Goal: Check status: Check status

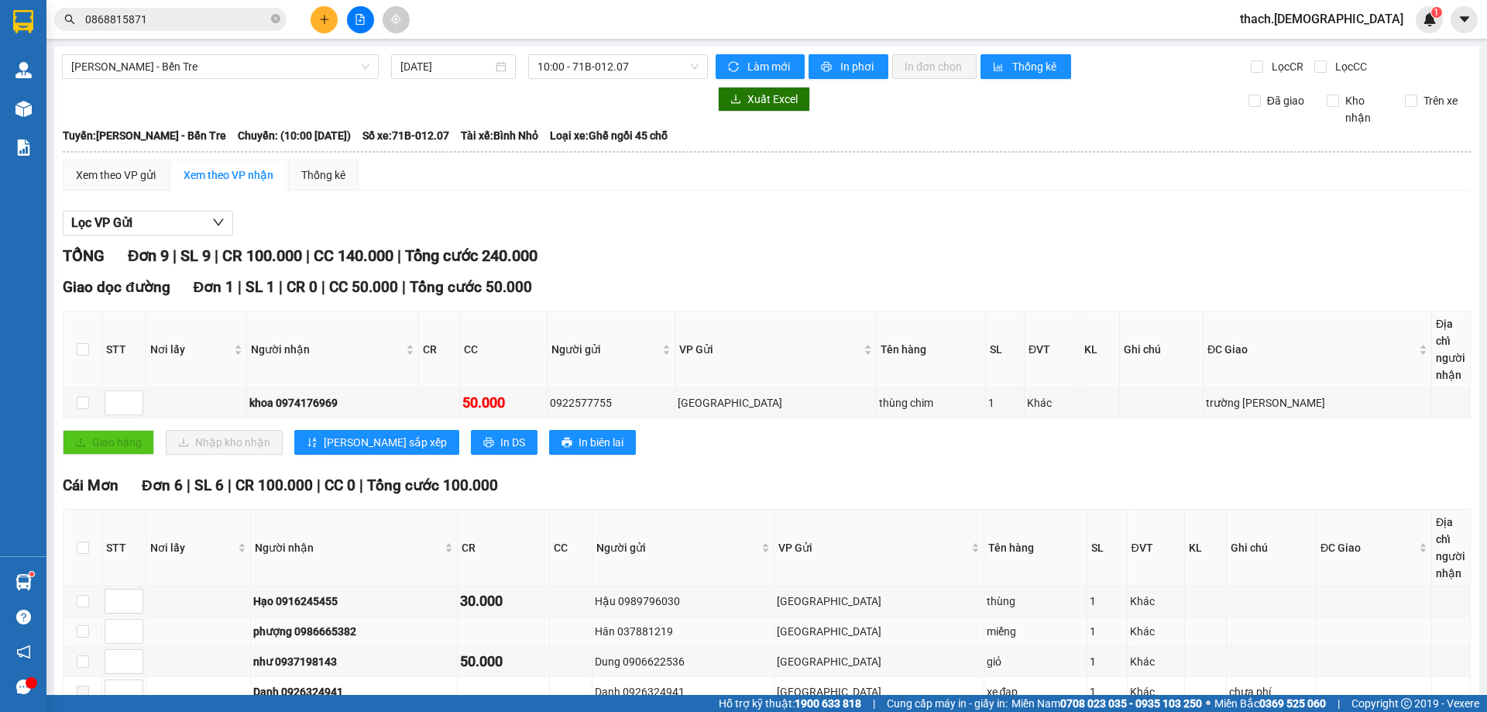
scroll to position [549, 0]
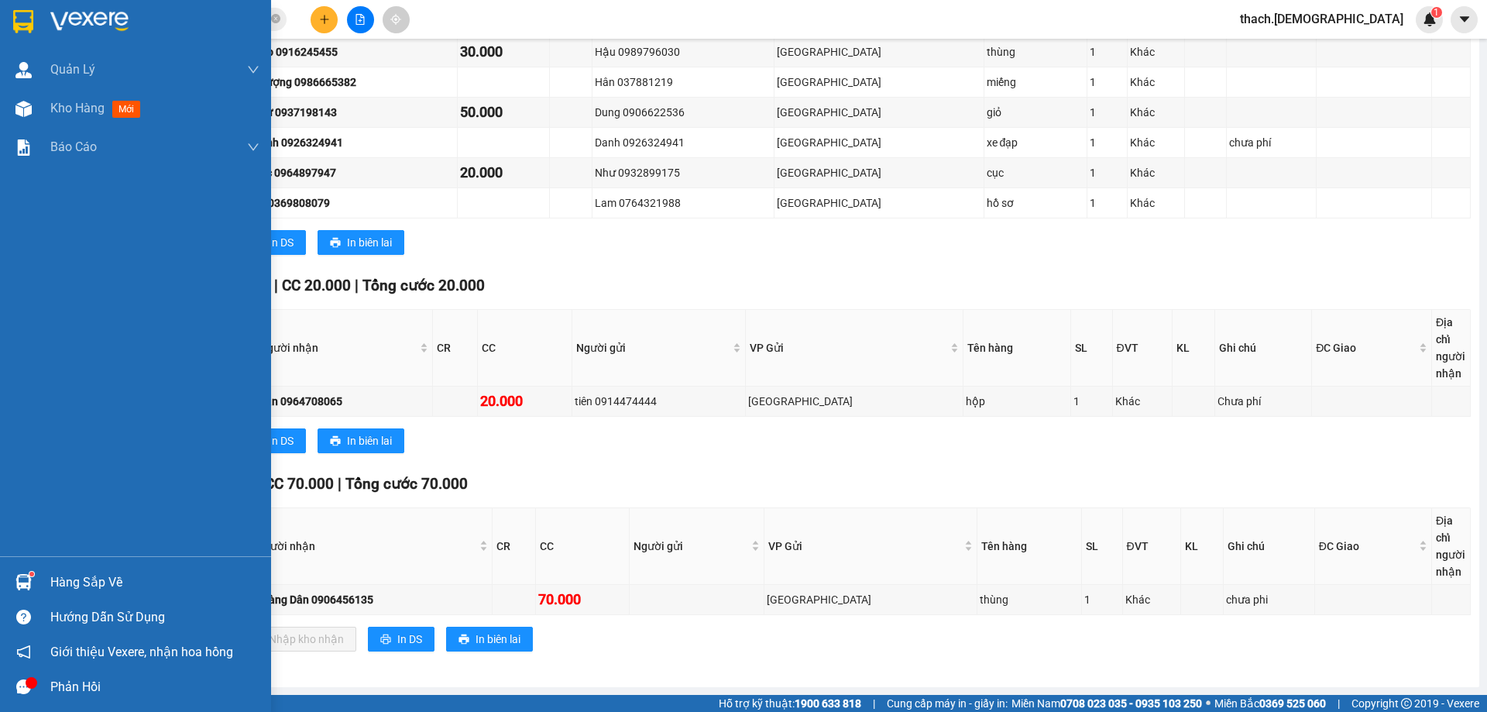
click at [55, 577] on div "Hàng sắp về" at bounding box center [154, 582] width 209 height 23
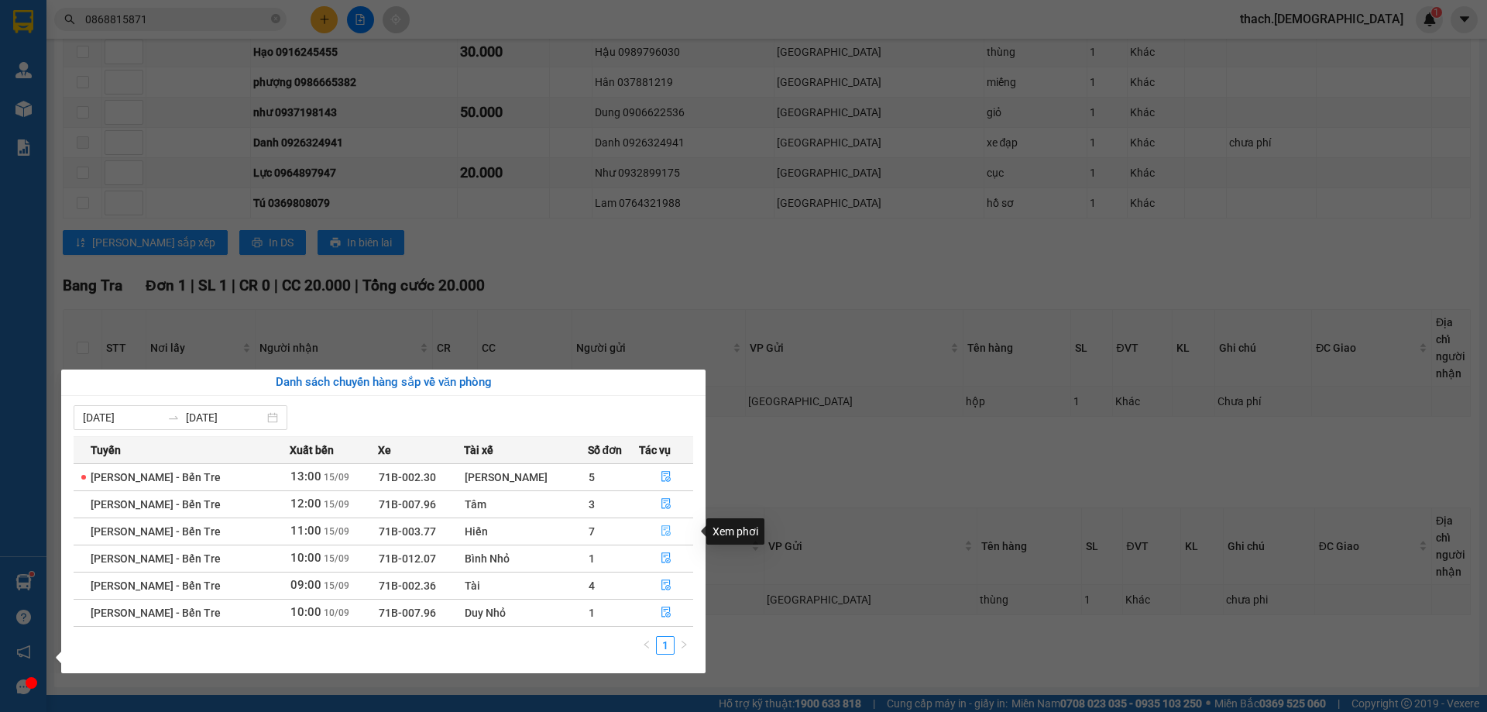
click at [661, 528] on icon "file-done" at bounding box center [665, 531] width 9 height 11
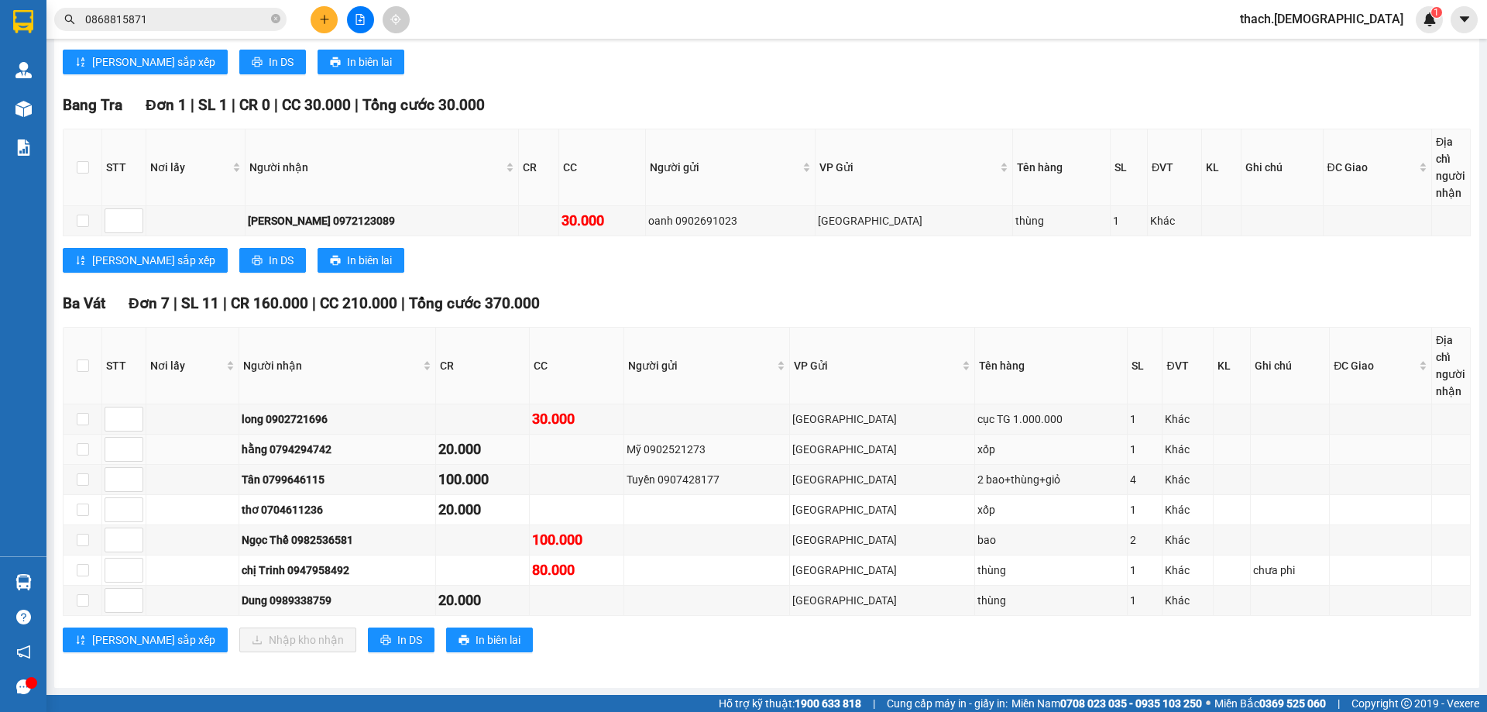
scroll to position [411, 0]
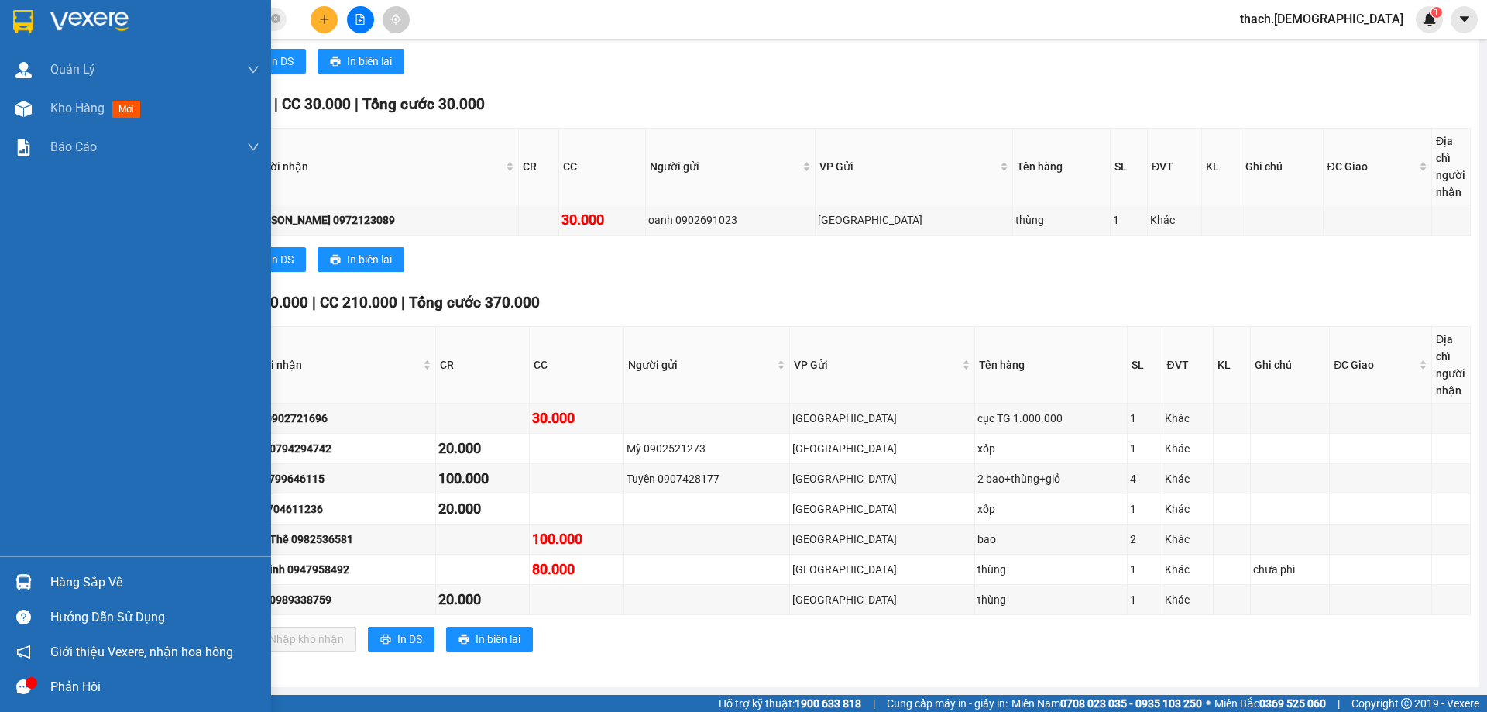
click at [50, 577] on div "Hàng sắp về" at bounding box center [135, 581] width 271 height 35
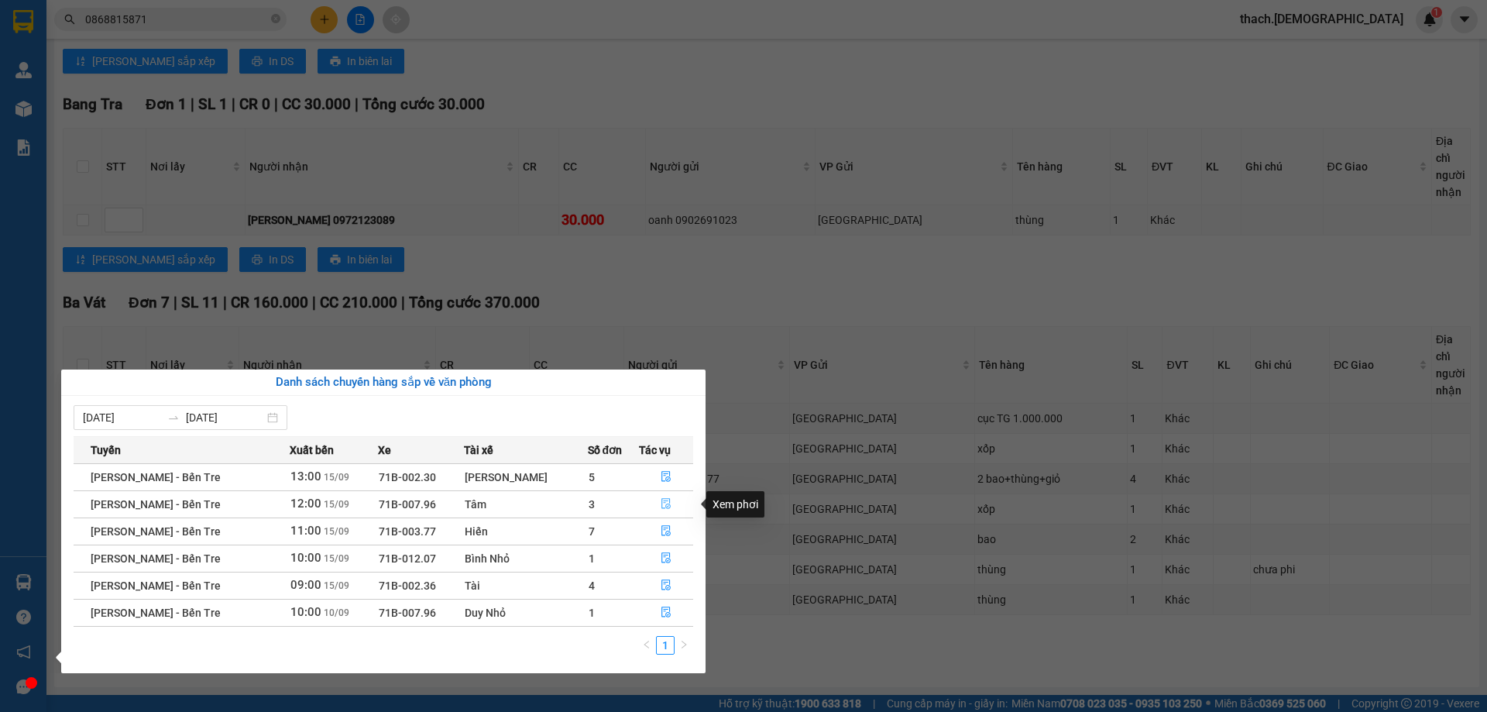
click at [660, 495] on button "button" at bounding box center [666, 504] width 53 height 25
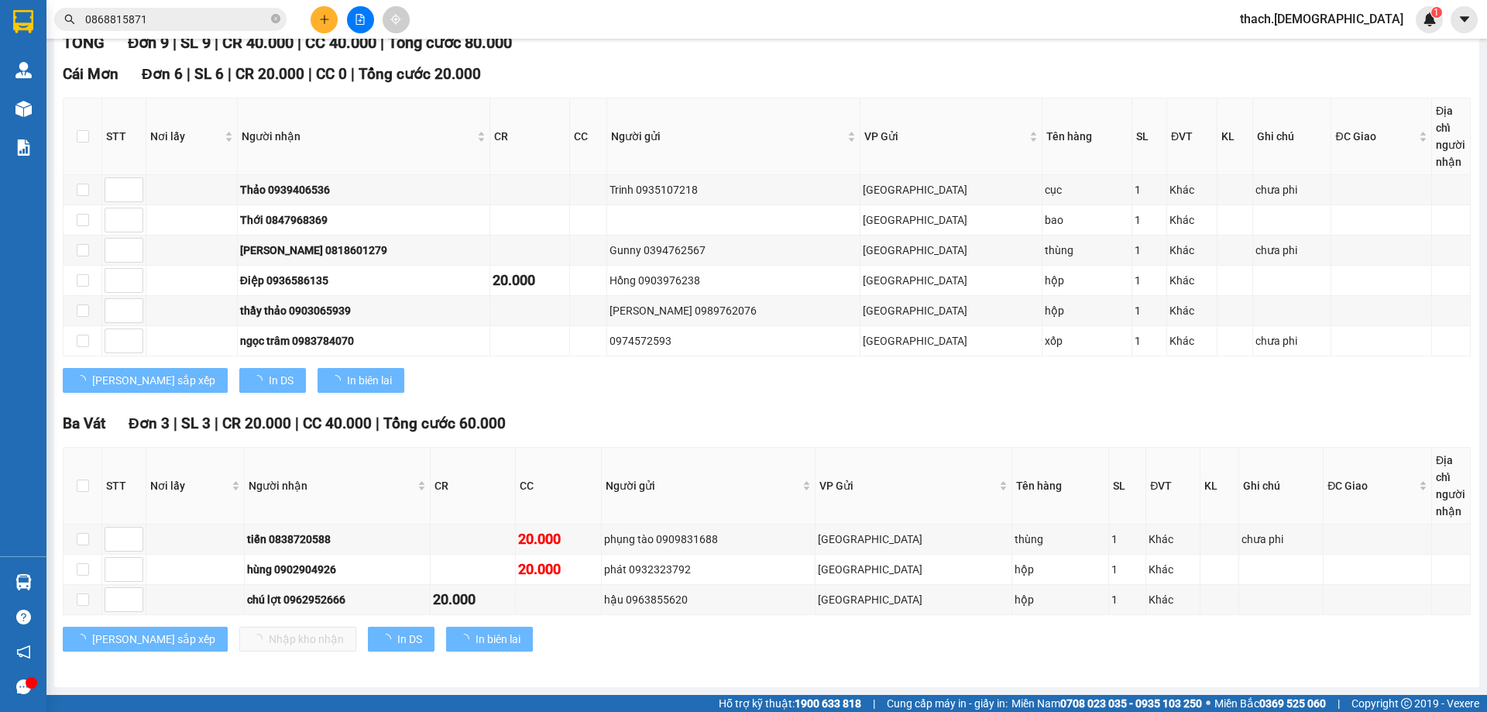
scroll to position [213, 0]
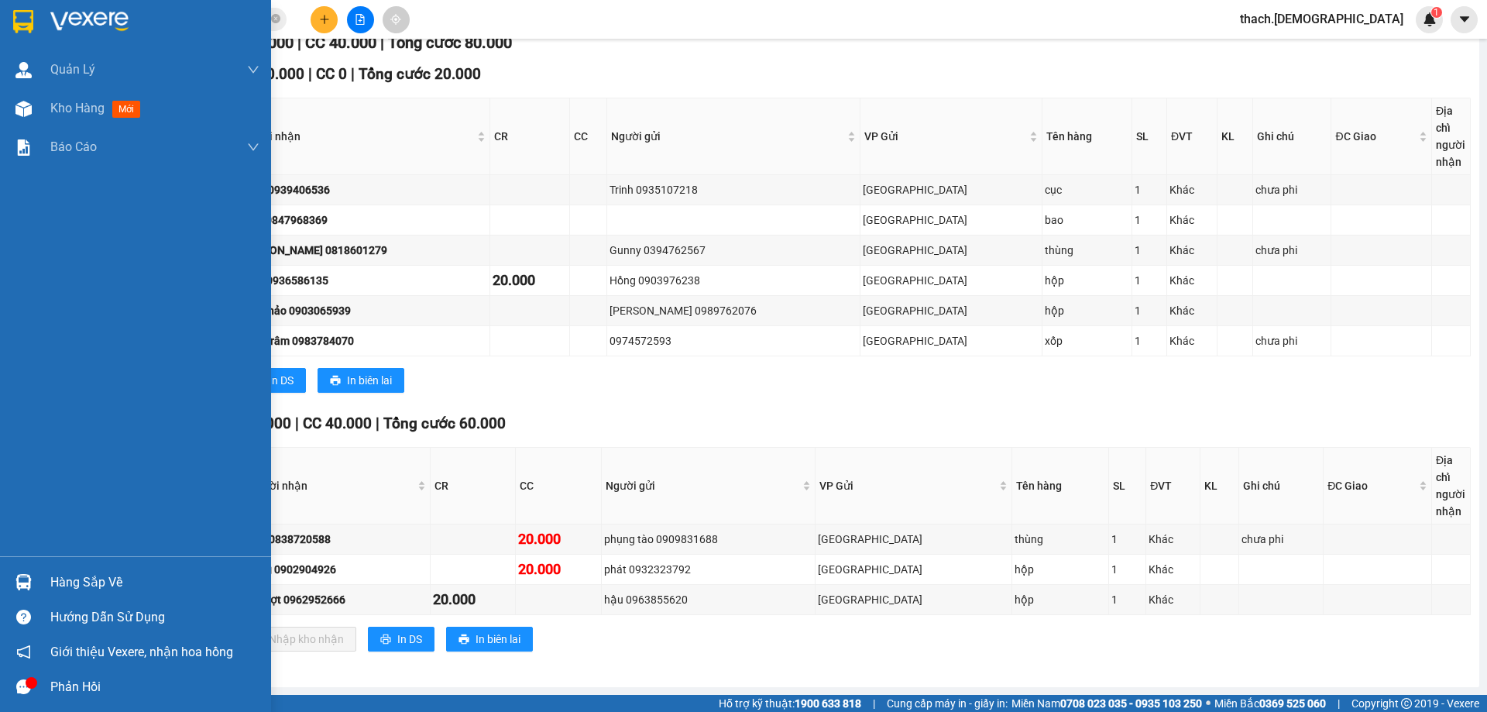
click at [39, 574] on div "Hàng sắp về" at bounding box center [135, 581] width 271 height 35
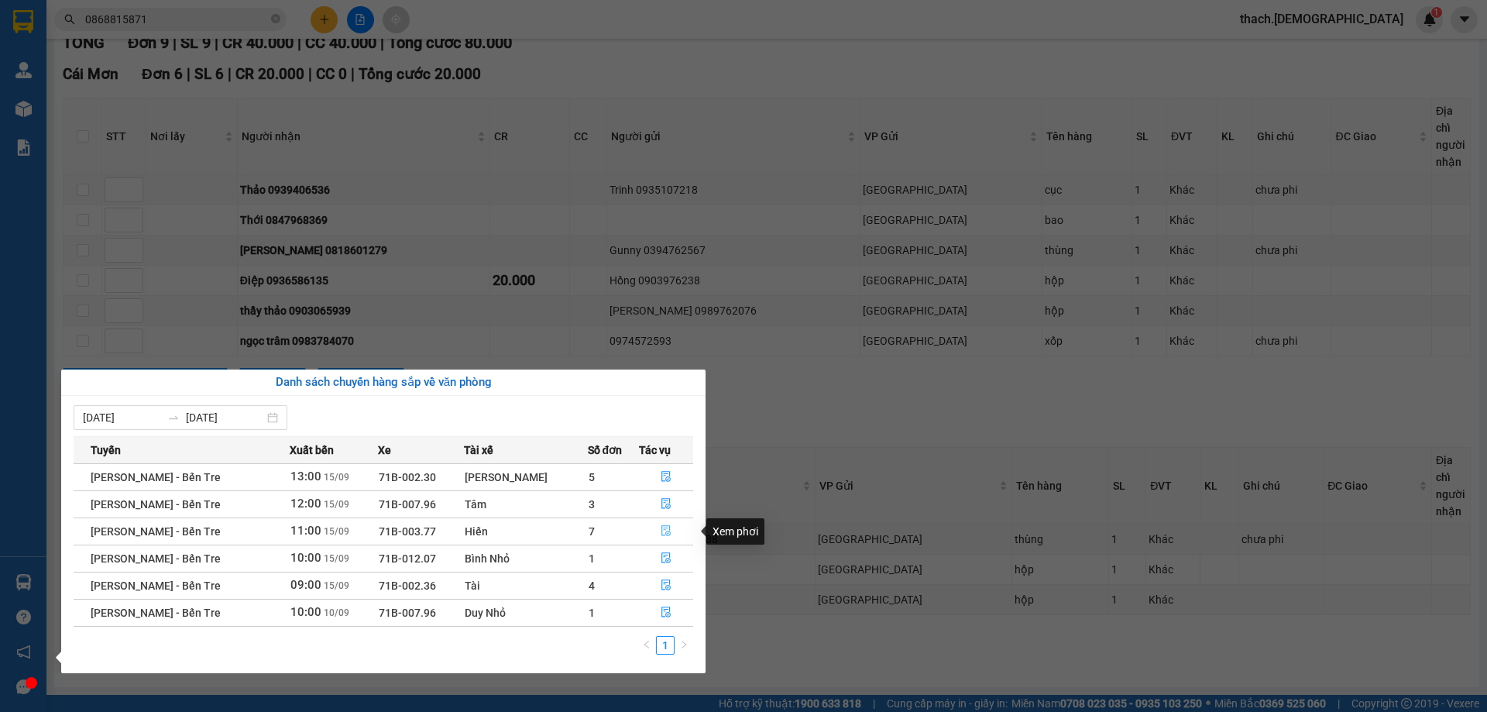
click at [669, 527] on button "button" at bounding box center [666, 531] width 53 height 25
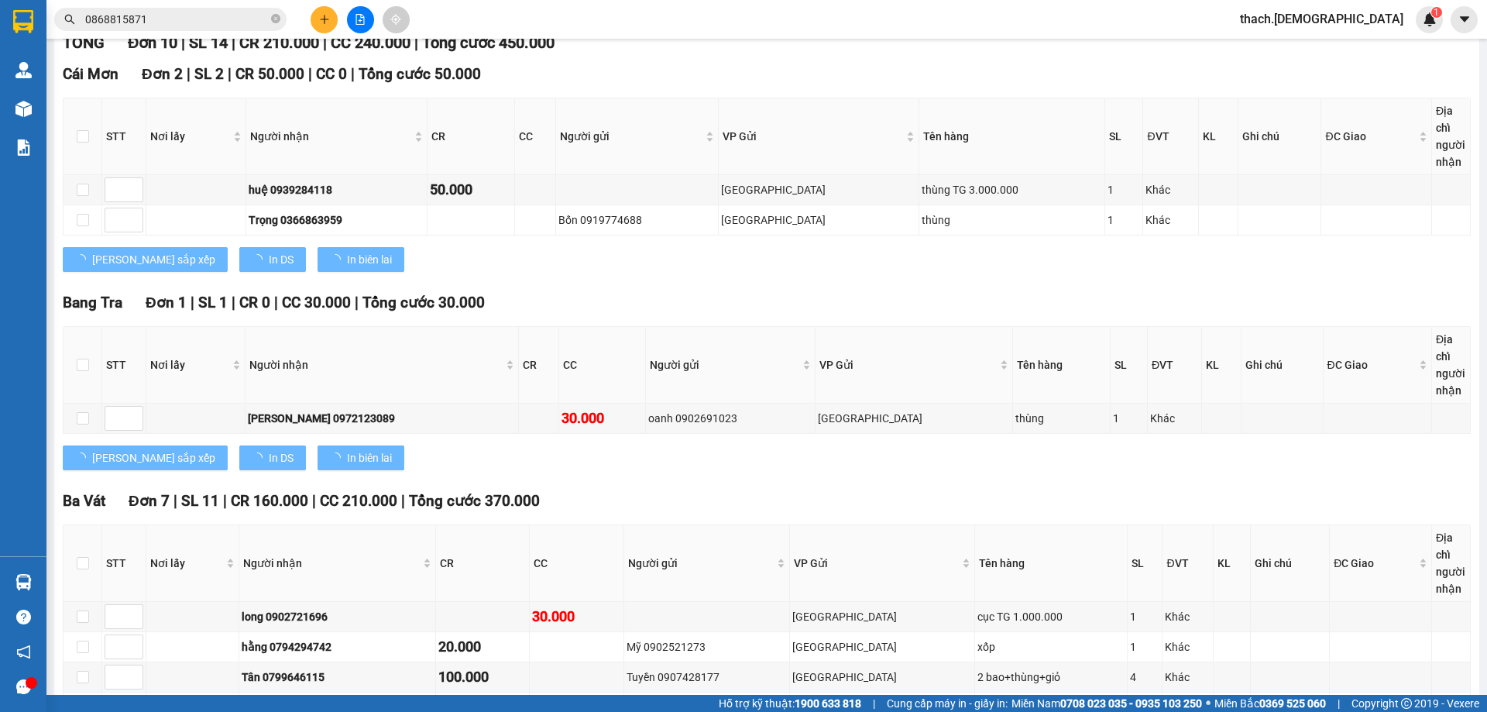
scroll to position [411, 0]
